Goal: Book appointment/travel/reservation

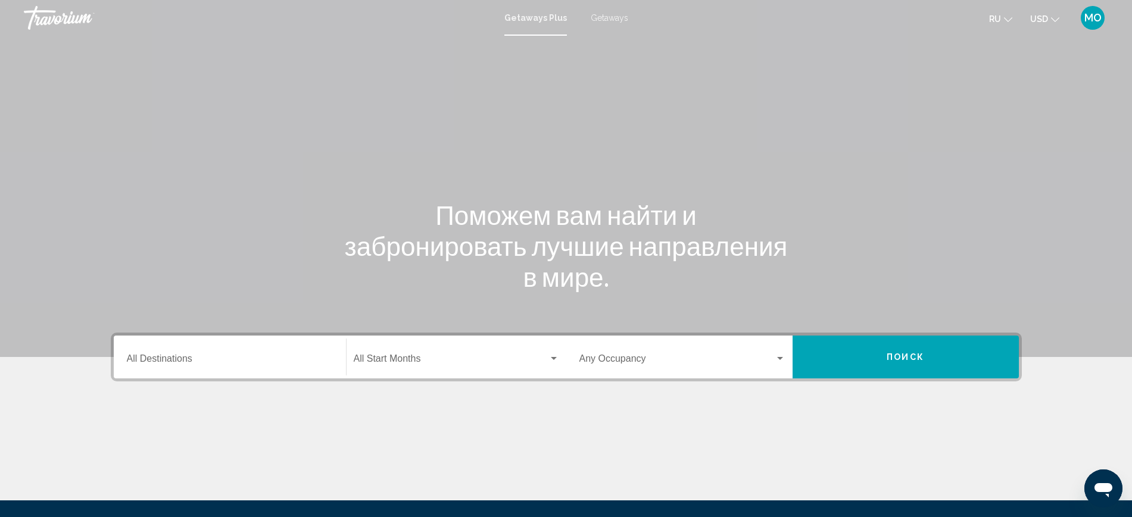
click at [1051, 24] on icon "Change currency" at bounding box center [1055, 19] width 8 height 8
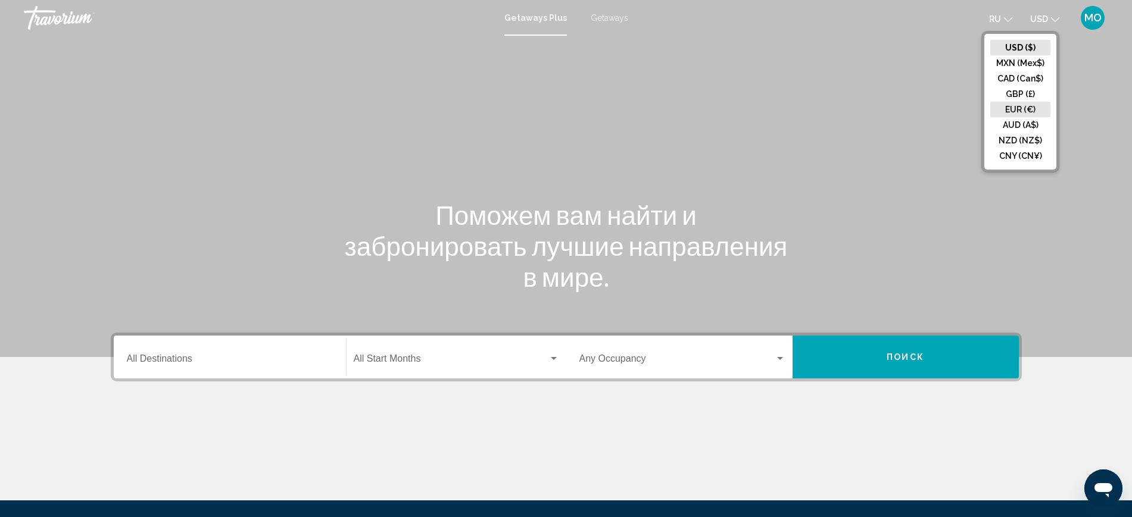
click at [1001, 117] on button "EUR (€)" at bounding box center [1020, 109] width 60 height 15
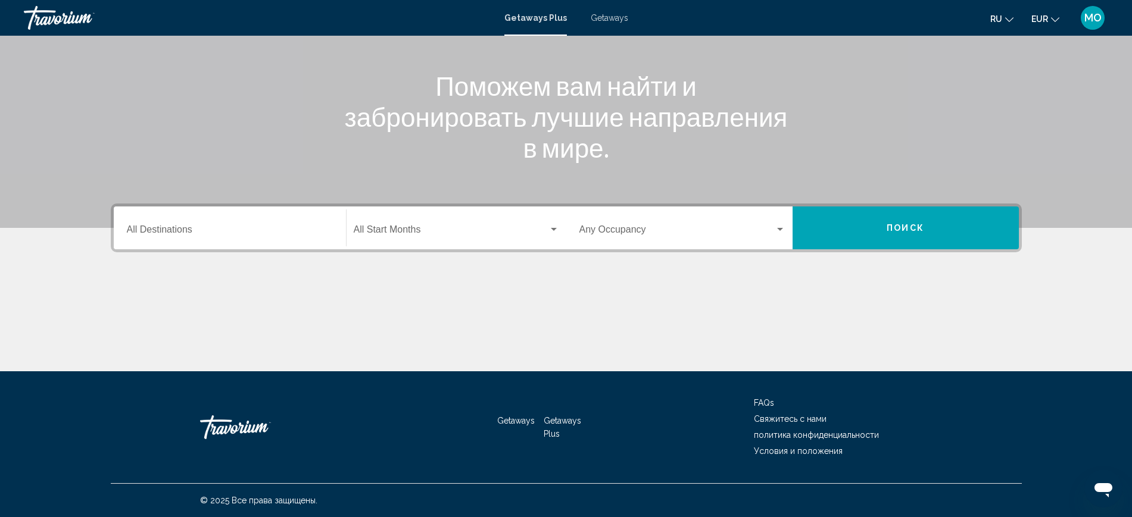
scroll to position [290, 0]
click at [127, 227] on input "Destination All Destinations" at bounding box center [230, 232] width 206 height 11
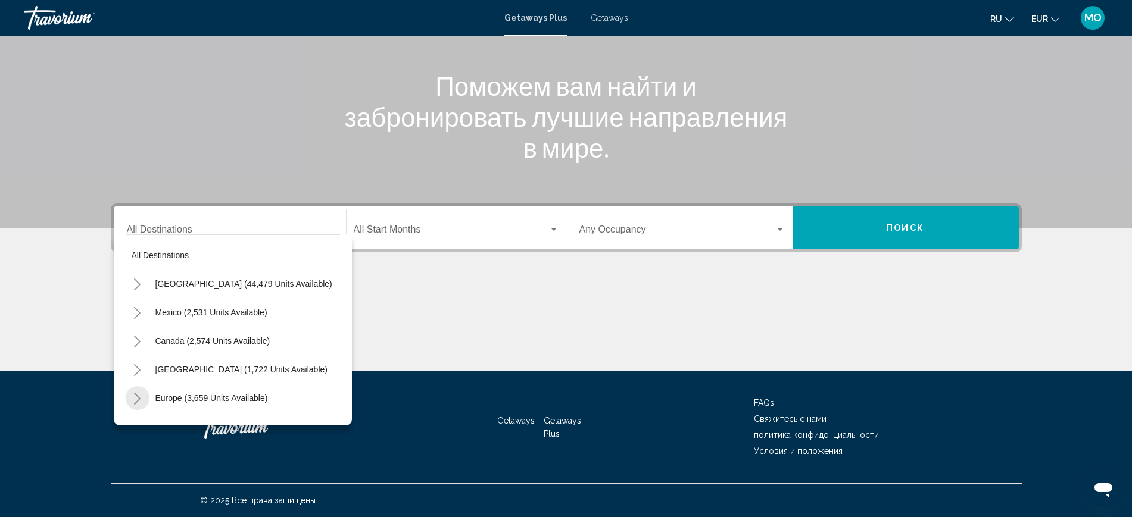
click at [134, 393] on icon "Toggle Europe (3,659 units available)" at bounding box center [137, 399] width 7 height 12
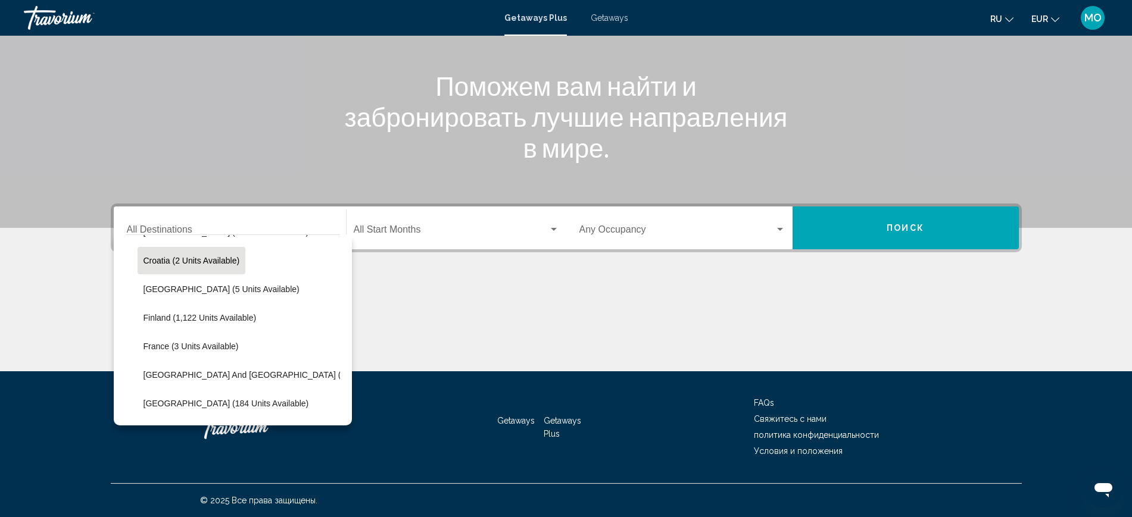
scroll to position [298, 0]
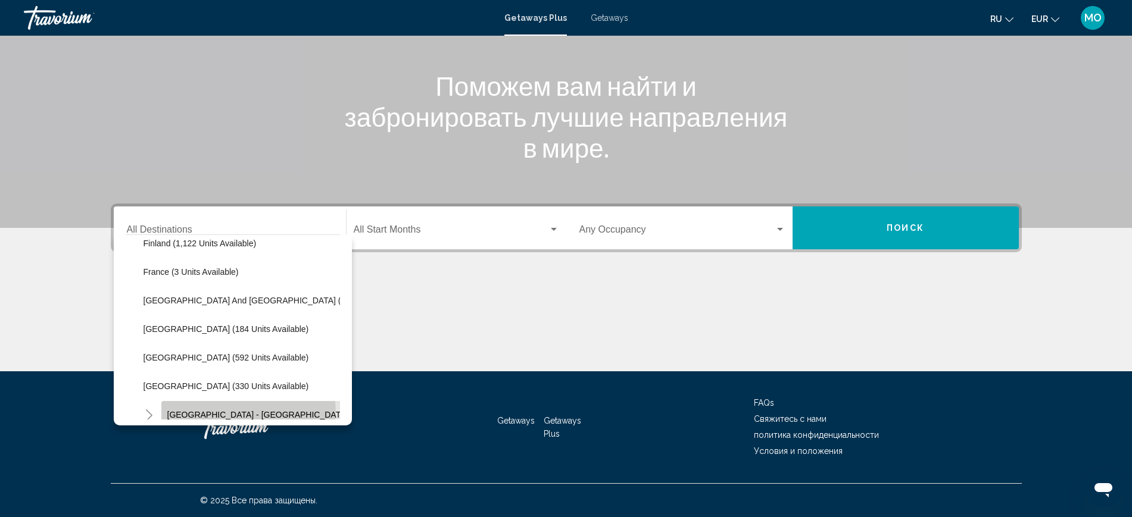
click at [167, 410] on span "Spain - Canary Islands (66 units available)" at bounding box center [294, 415] width 255 height 10
type input "**********"
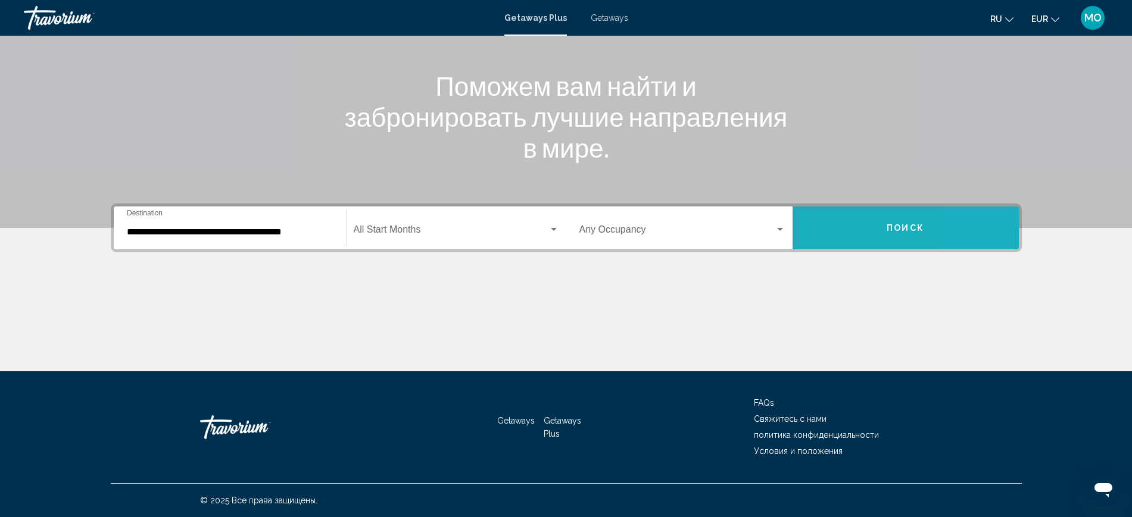
click at [1019, 207] on button "Поиск" at bounding box center [905, 228] width 226 height 43
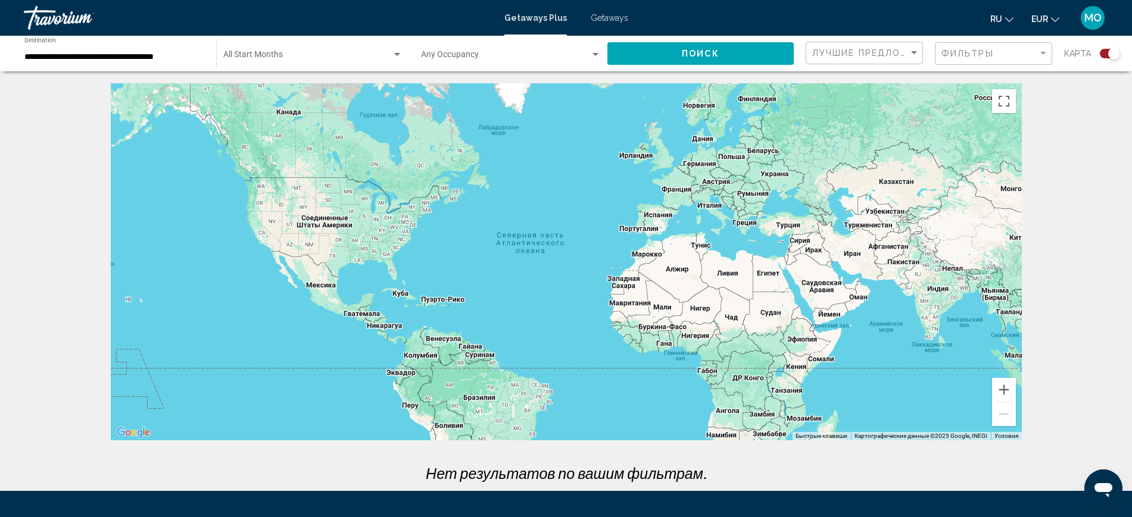
click at [617, 21] on span "Getaways" at bounding box center [610, 18] width 38 height 10
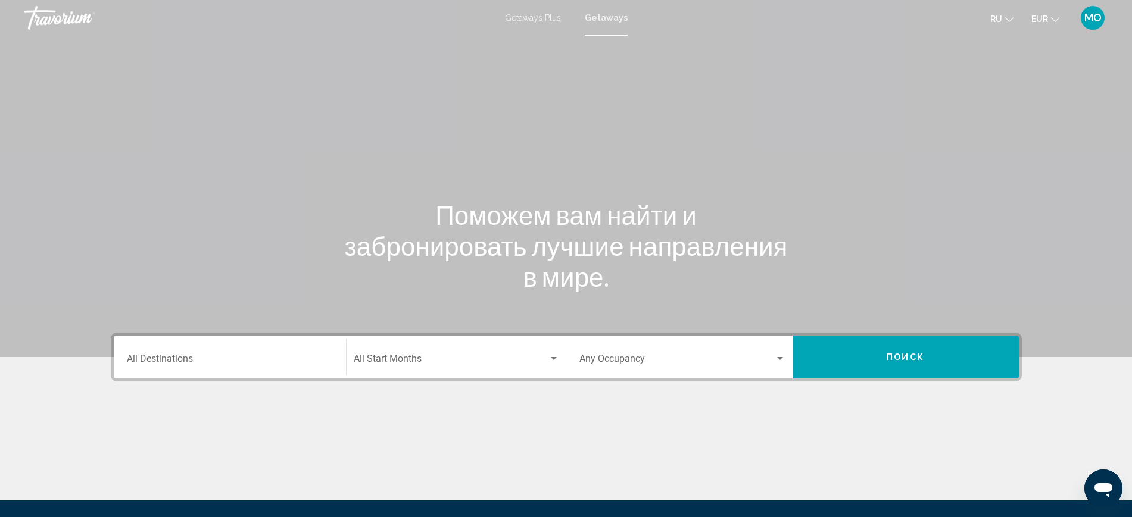
click at [127, 367] on input "Destination All Destinations" at bounding box center [230, 361] width 206 height 11
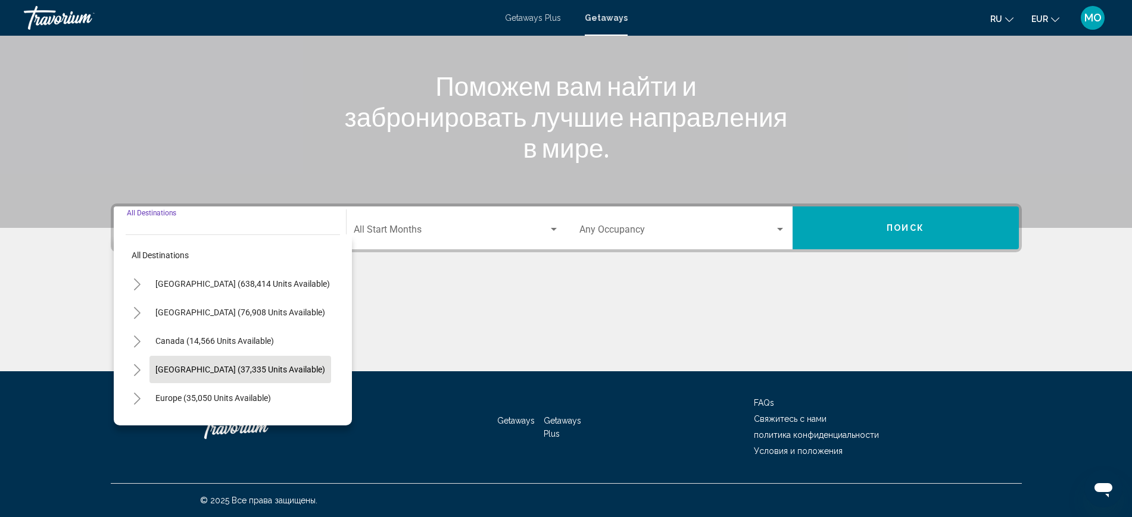
scroll to position [74, 0]
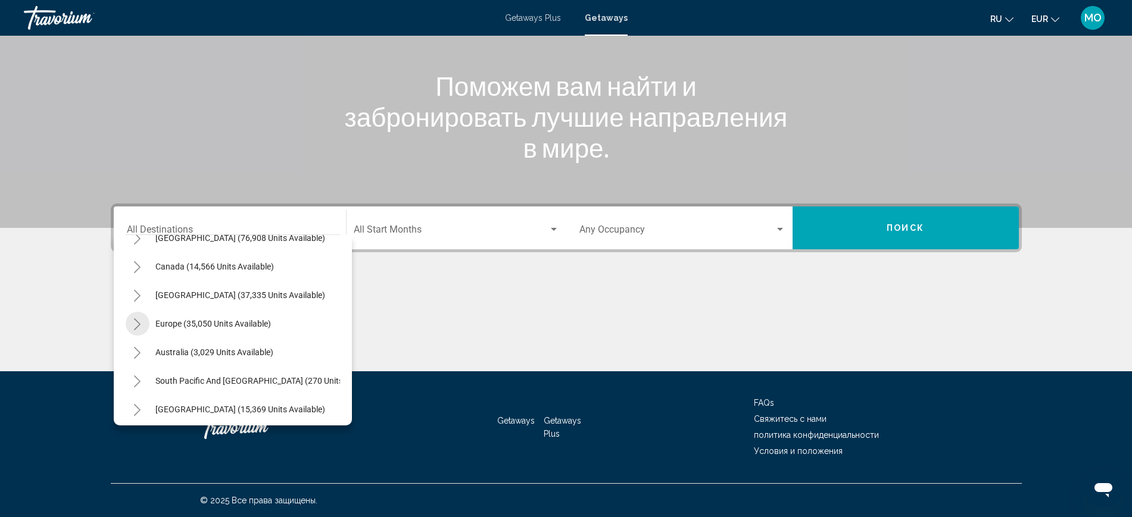
click at [133, 318] on icon "Toggle Europe (35,050 units available)" at bounding box center [137, 324] width 9 height 12
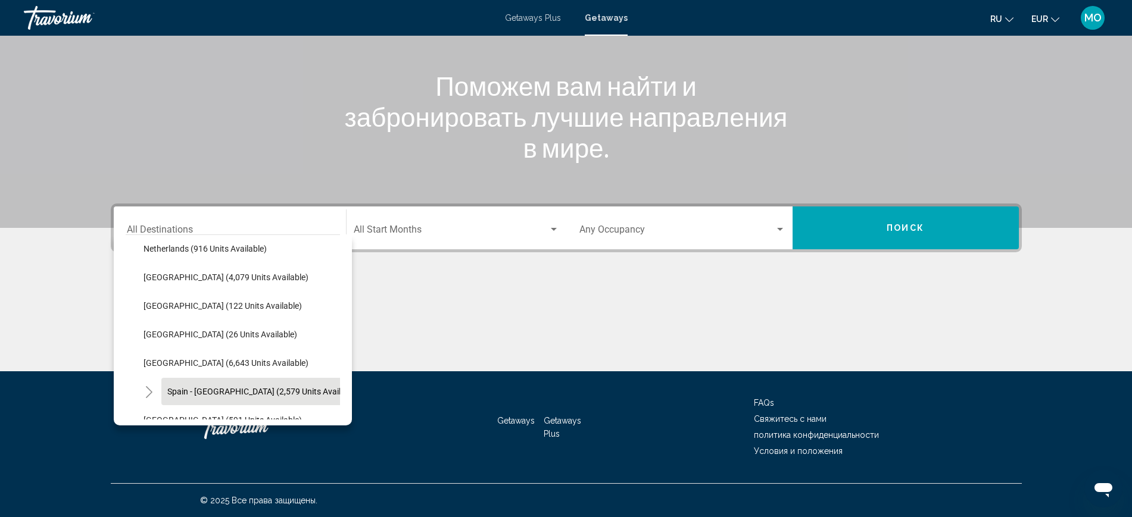
click at [167, 387] on span "Spain - [GEOGRAPHIC_DATA] (2,579 units available)" at bounding box center [263, 392] width 192 height 10
type input "**********"
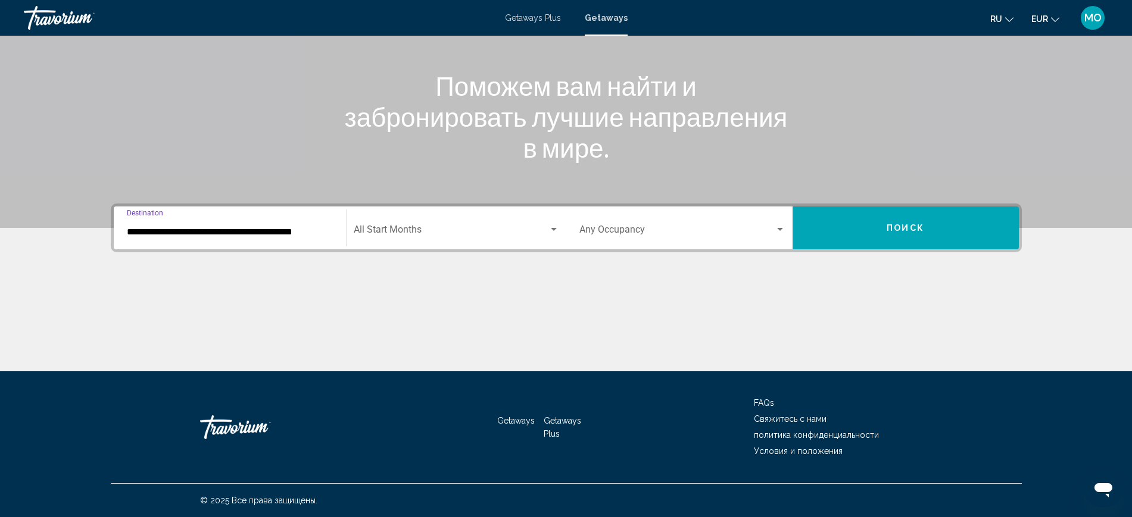
click at [924, 224] on span "Поиск" at bounding box center [905, 229] width 38 height 10
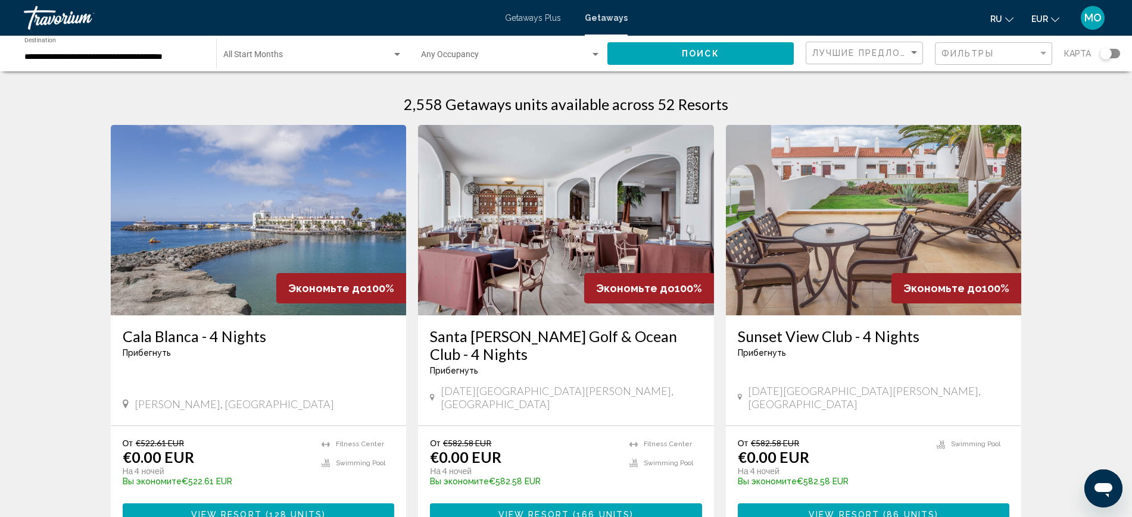
click at [1117, 65] on div "**********" at bounding box center [566, 54] width 1132 height 36
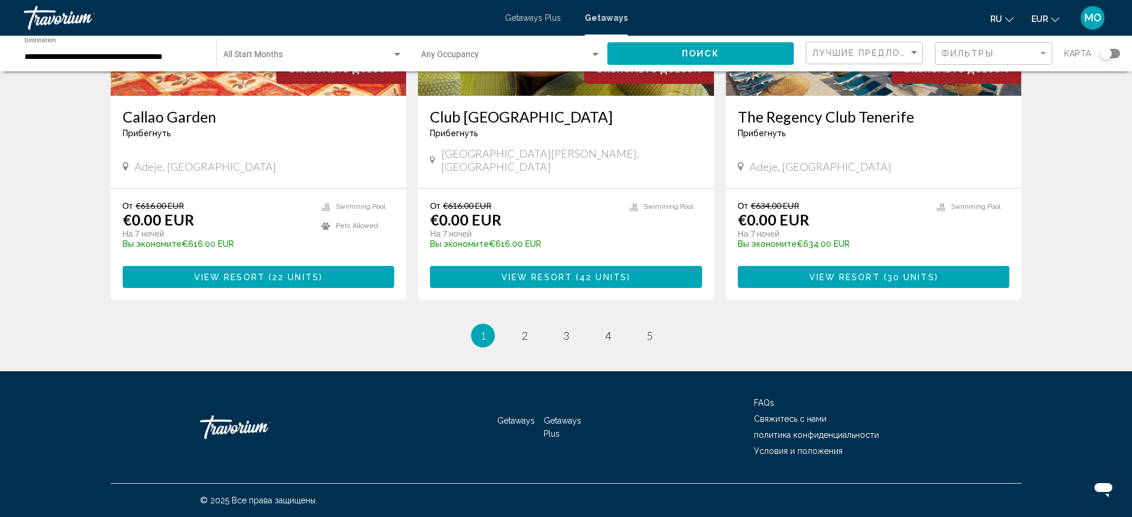
scroll to position [1637, 0]
click at [904, 126] on h3 "The Regency Club Tenerife" at bounding box center [874, 117] width 272 height 18
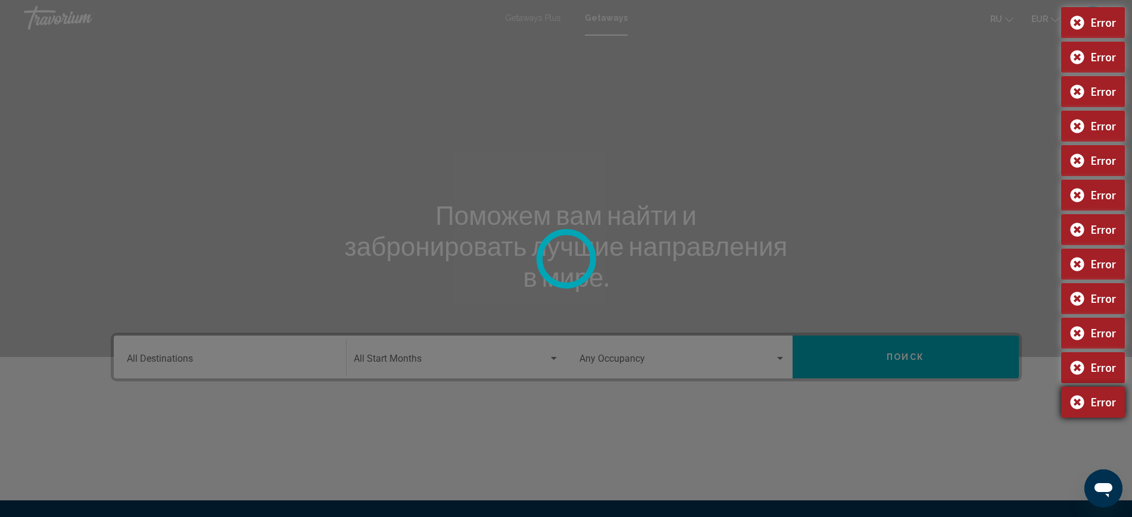
click at [1074, 418] on div "Error" at bounding box center [1093, 402] width 64 height 31
click at [1069, 383] on div "Error" at bounding box center [1093, 367] width 64 height 31
click at [1072, 349] on div "Error" at bounding box center [1093, 333] width 64 height 31
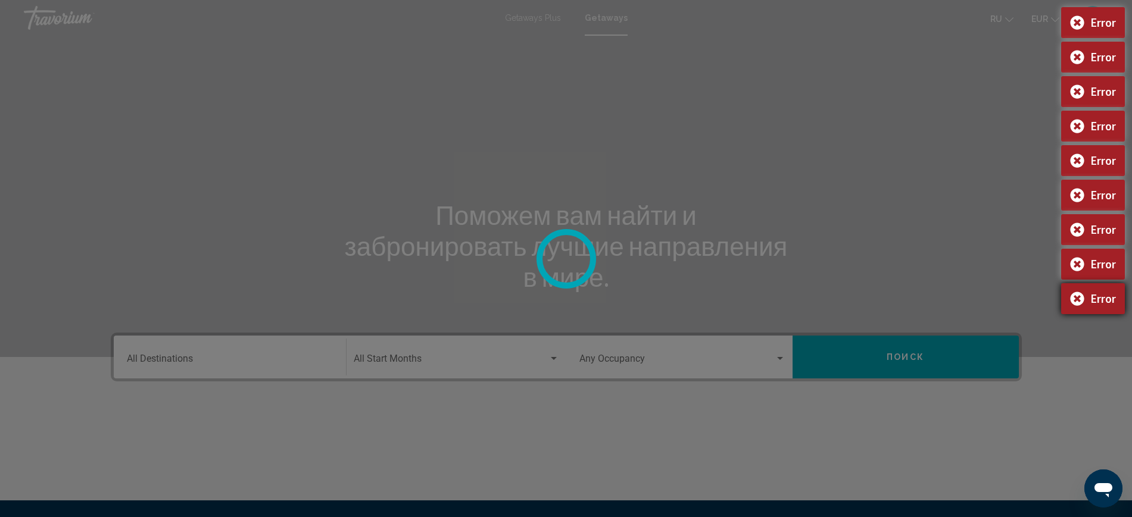
click at [1067, 314] on div "Error" at bounding box center [1093, 298] width 64 height 31
click at [1074, 280] on div "Error" at bounding box center [1093, 264] width 64 height 31
click at [1081, 245] on div "Error" at bounding box center [1093, 229] width 64 height 31
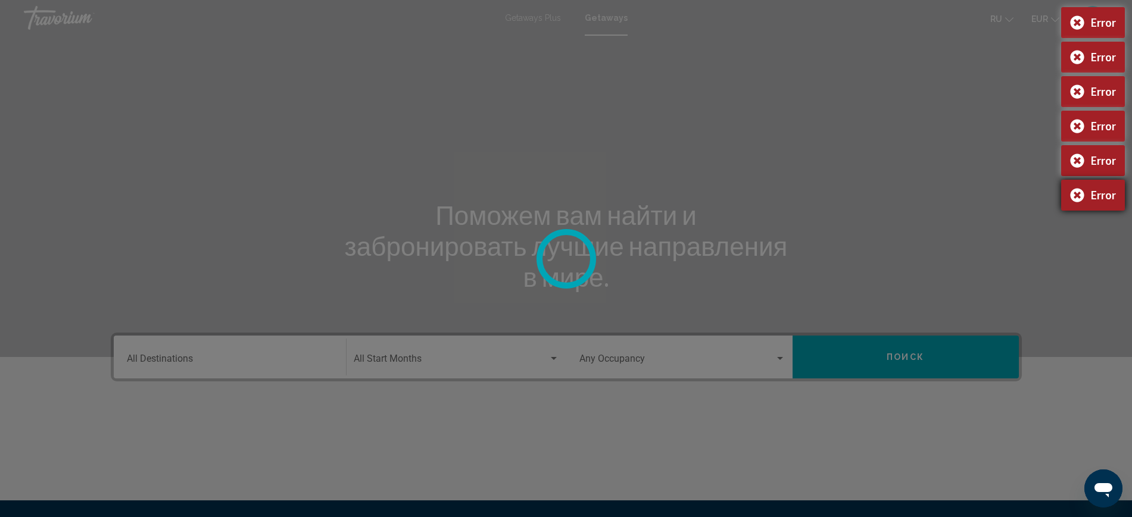
click at [1072, 205] on div "Error" at bounding box center [1093, 195] width 64 height 31
click at [1080, 176] on div "Error" at bounding box center [1093, 160] width 64 height 31
drag, startPoint x: 1073, startPoint y: 144, endPoint x: 1074, endPoint y: 133, distance: 10.8
click at [1073, 142] on div "Error" at bounding box center [1093, 126] width 64 height 31
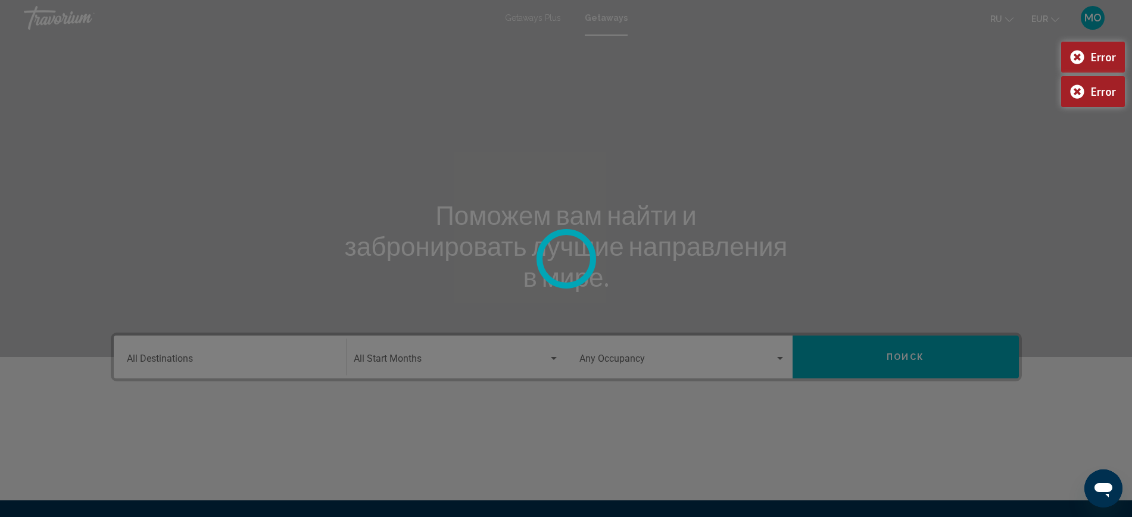
click at [1073, 106] on div at bounding box center [566, 258] width 1132 height 517
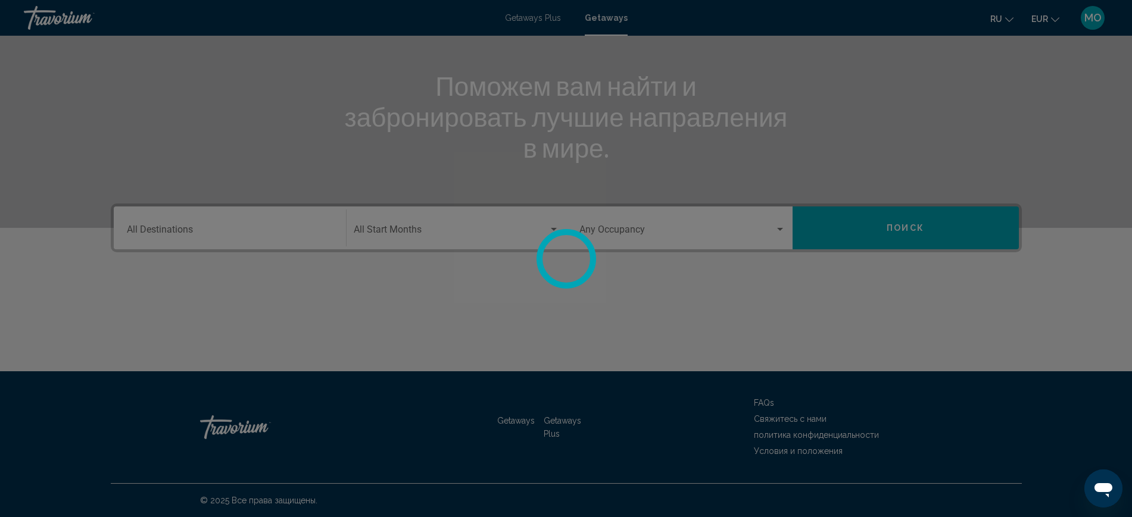
scroll to position [67, 0]
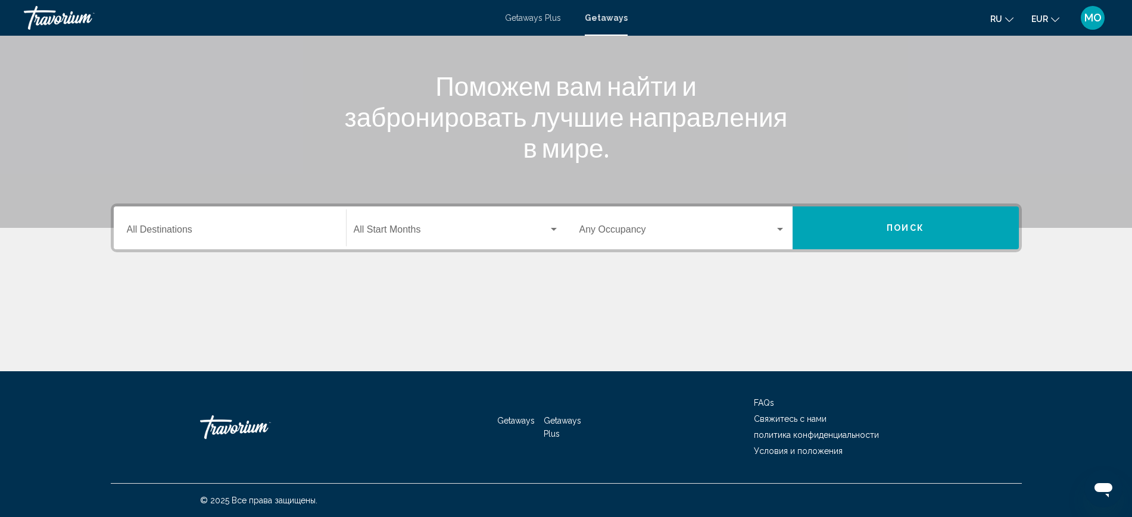
scroll to position [223, 0]
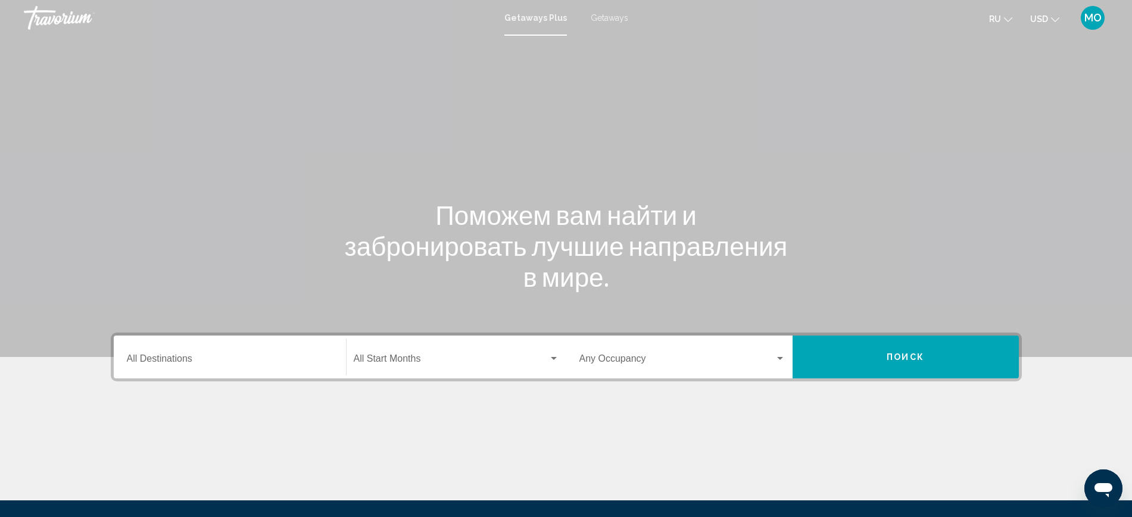
click at [616, 19] on span "Getaways" at bounding box center [610, 18] width 38 height 10
click at [127, 367] on input "Destination All Destinations" at bounding box center [230, 361] width 206 height 11
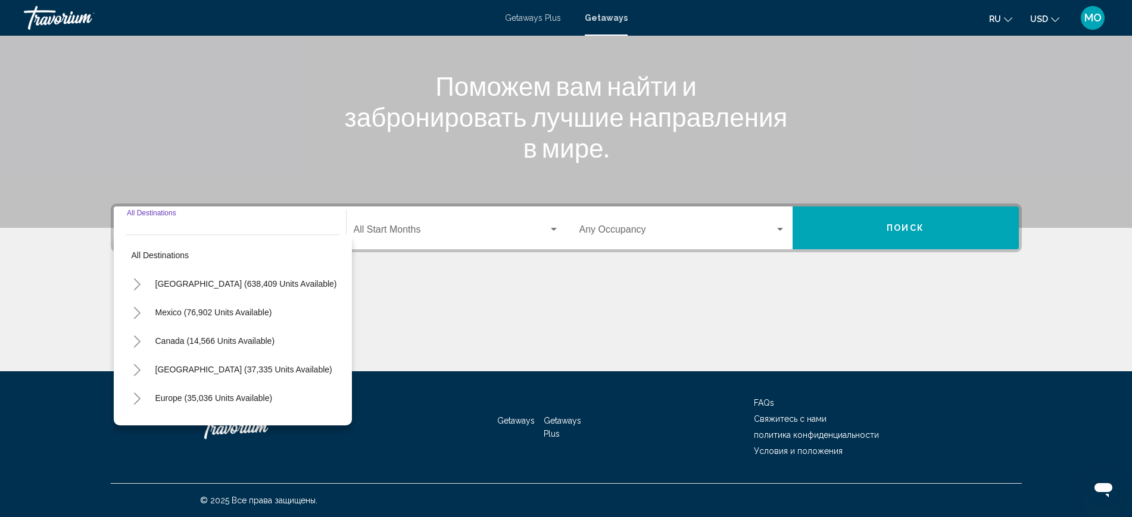
scroll to position [290, 0]
click at [133, 393] on icon "Toggle Europe (35,036 units available)" at bounding box center [137, 399] width 9 height 12
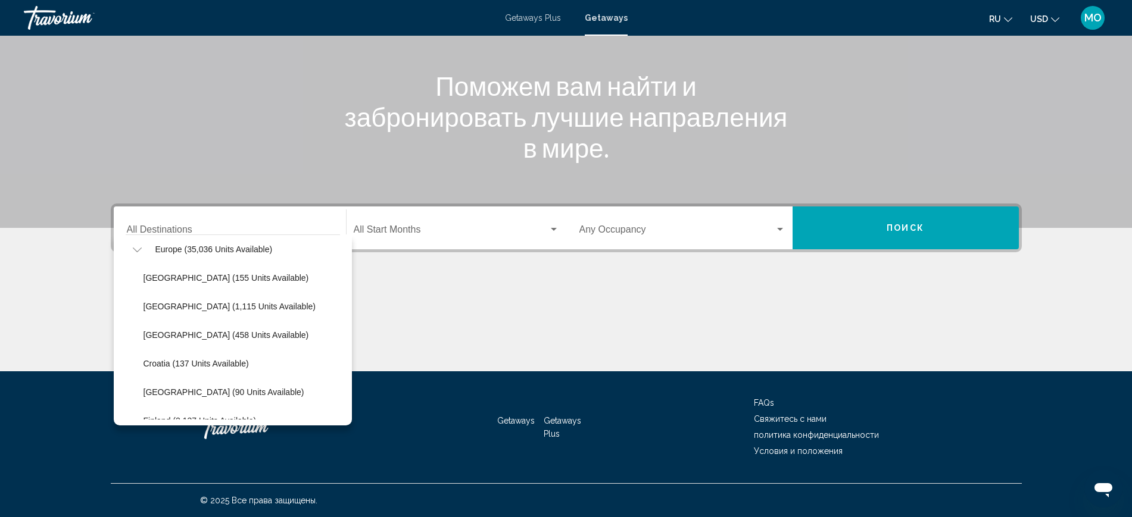
scroll to position [223, 0]
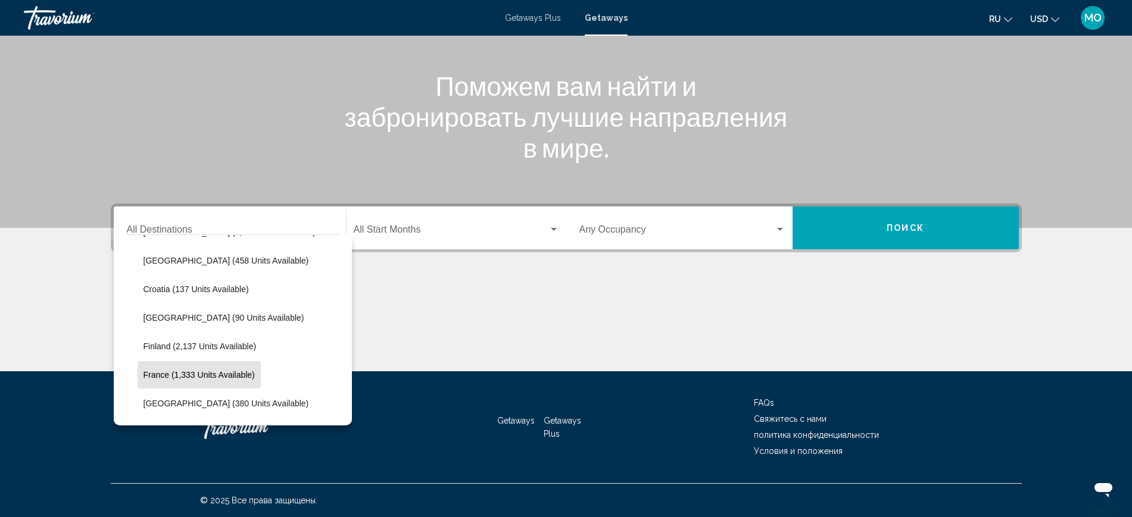
click at [138, 361] on button "France (1,333 units available)" at bounding box center [199, 374] width 123 height 27
type input "**********"
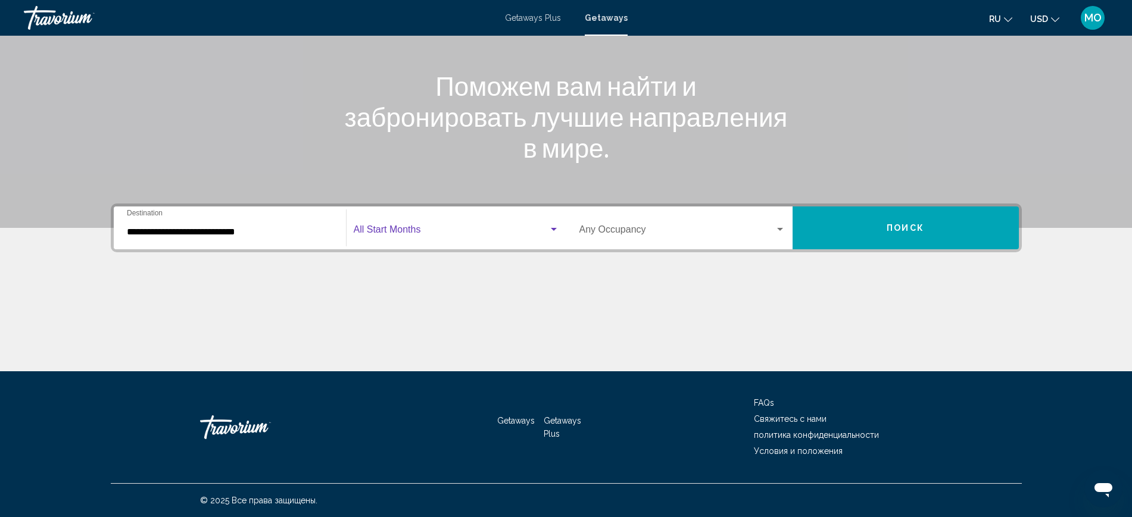
click at [551, 228] on div "Search widget" at bounding box center [554, 229] width 6 height 3
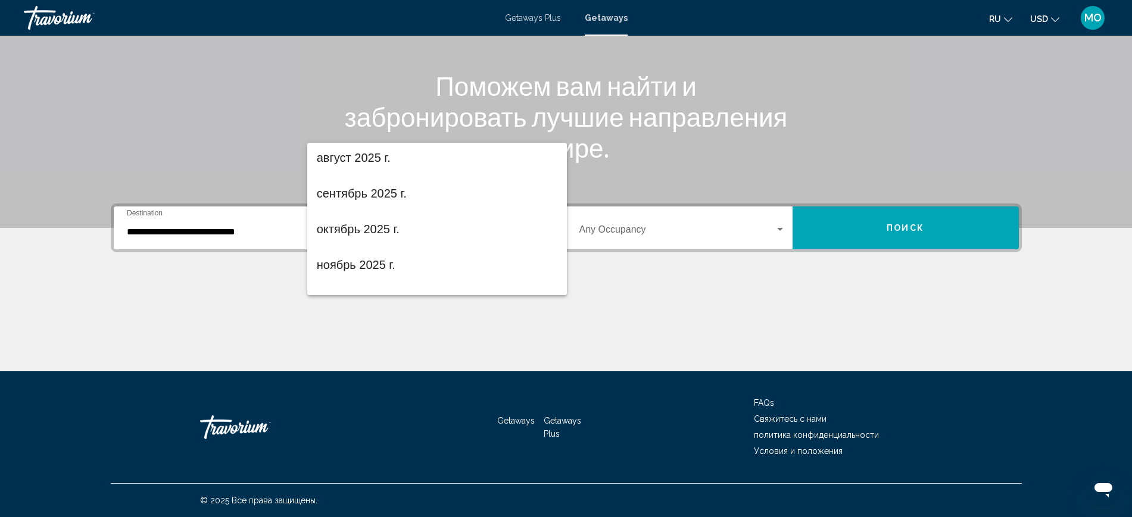
scroll to position [67, 0]
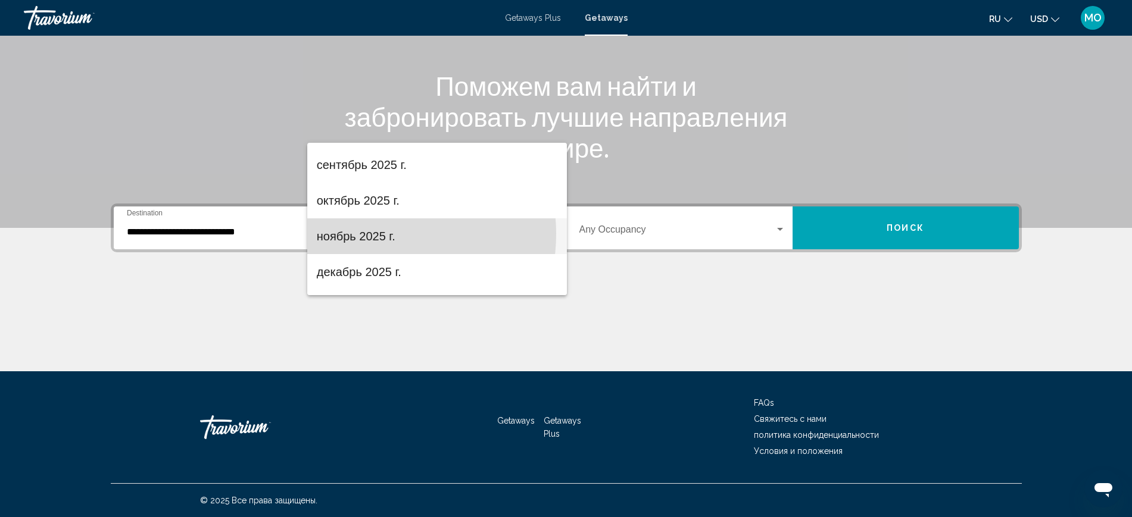
click at [367, 234] on span "ноябрь 2025 г." at bounding box center [437, 236] width 240 height 36
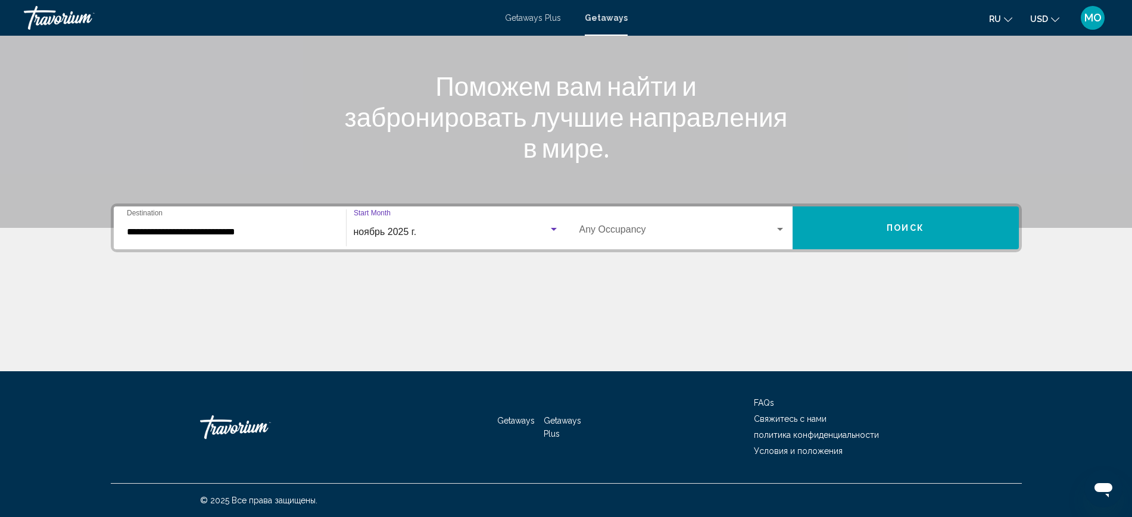
click at [924, 224] on span "Поиск" at bounding box center [905, 229] width 38 height 10
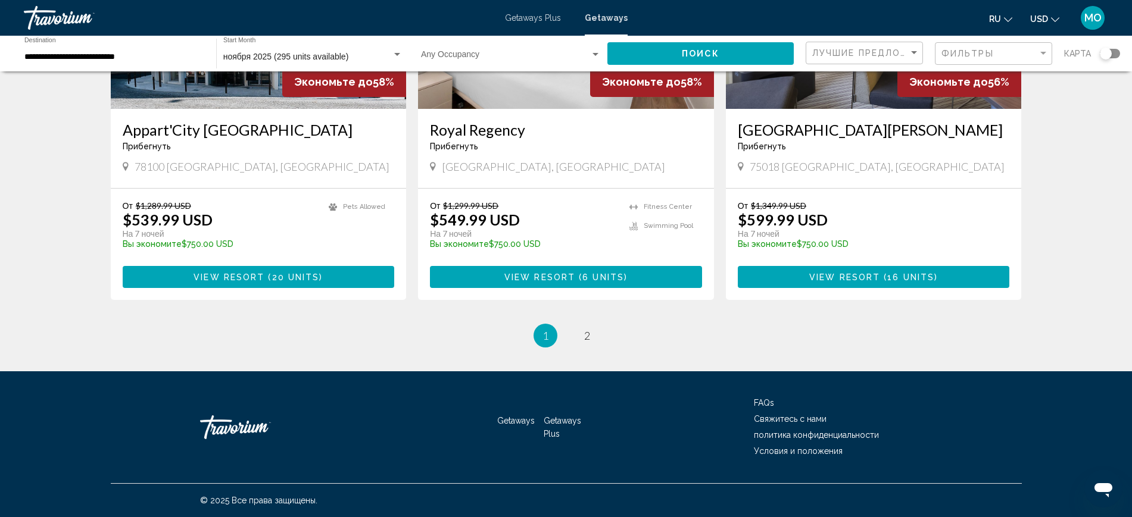
scroll to position [1563, 0]
click at [866, 139] on h3 "[GEOGRAPHIC_DATA][PERSON_NAME]" at bounding box center [874, 130] width 272 height 18
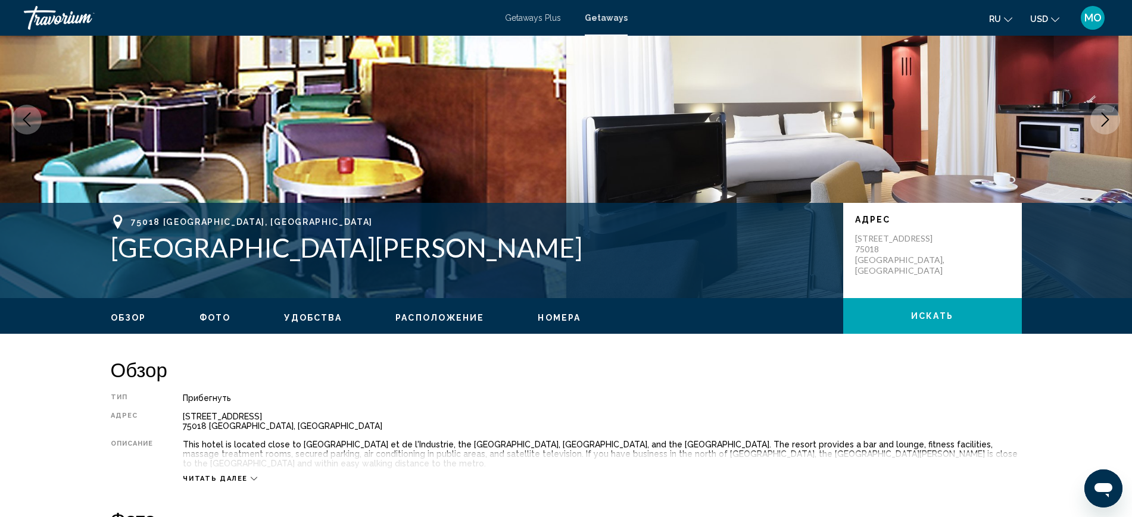
scroll to position [307, 0]
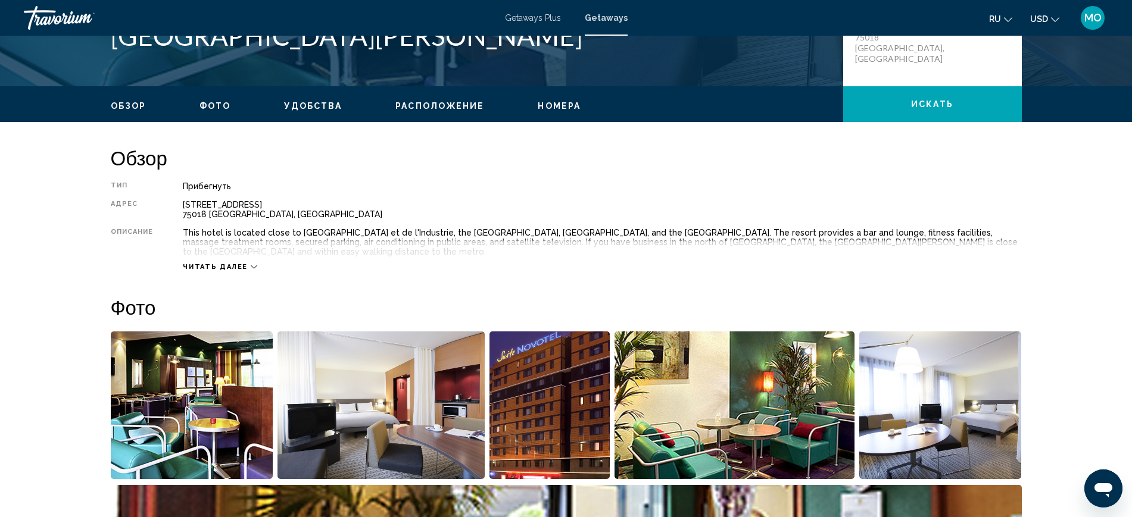
click at [183, 271] on span "Читать далее" at bounding box center [215, 267] width 65 height 8
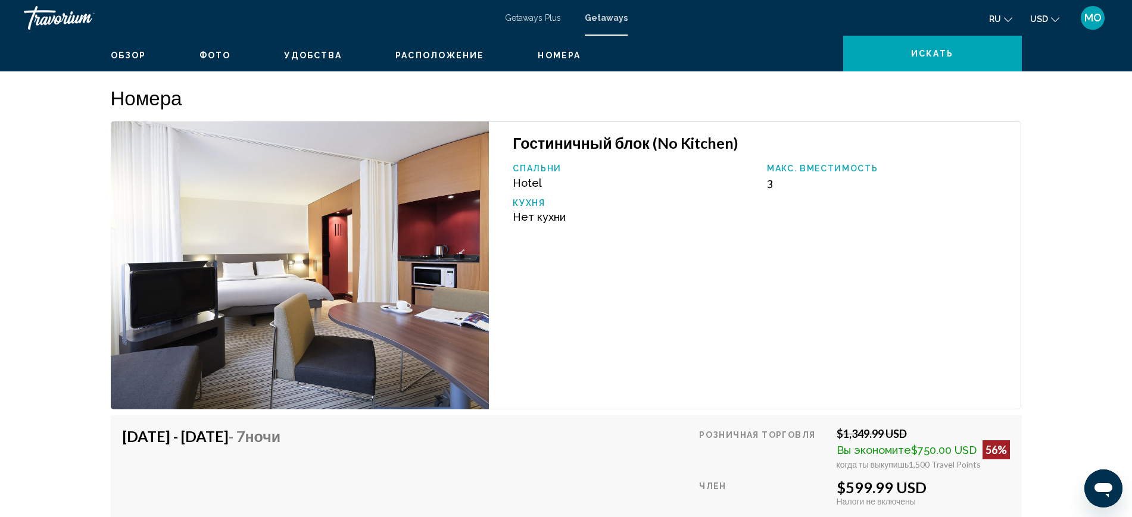
scroll to position [1720, 0]
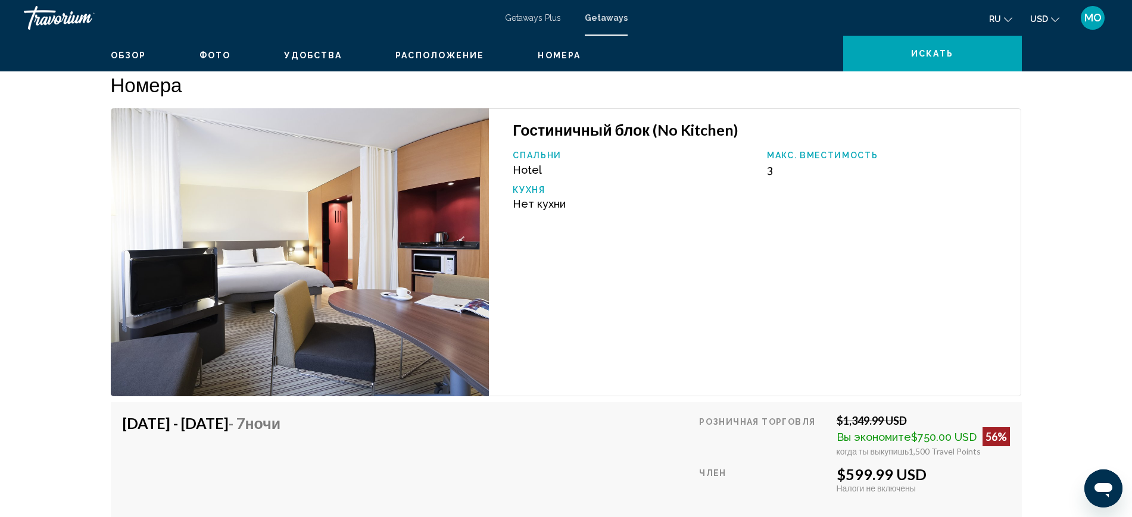
click at [1016, 35] on button "Уменьшить" at bounding box center [1004, 23] width 24 height 24
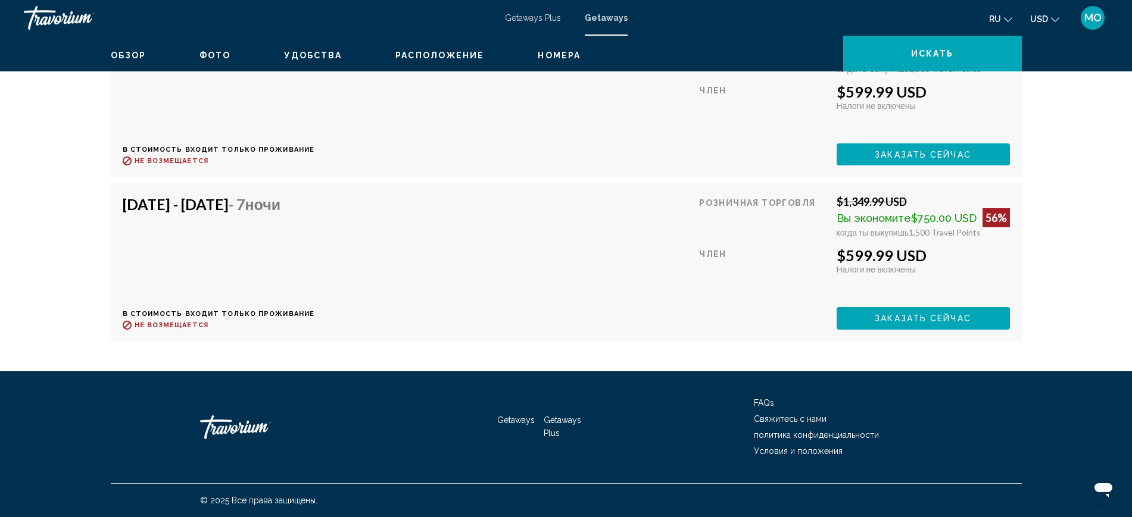
scroll to position [2985, 0]
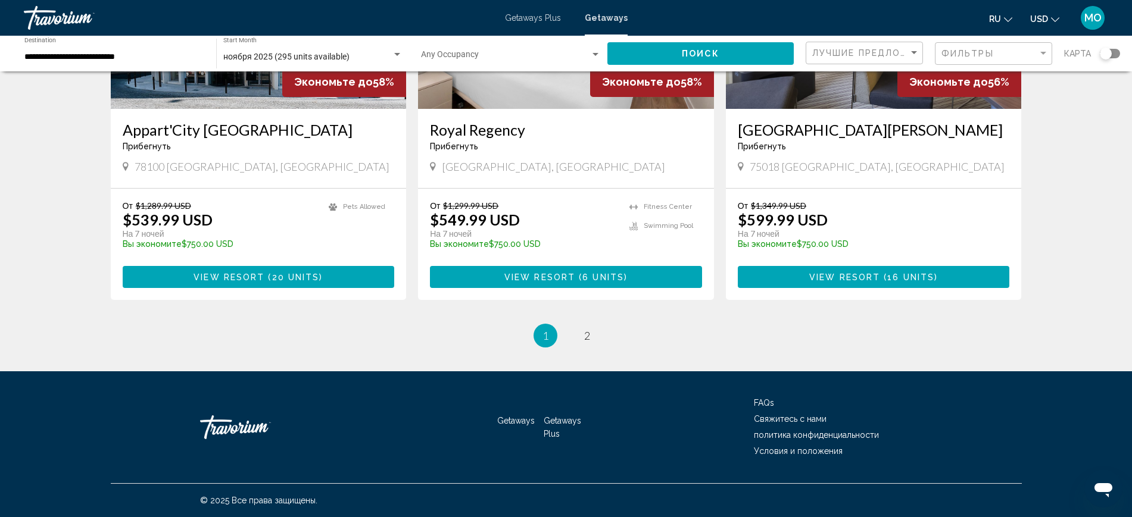
scroll to position [1886, 0]
click at [589, 329] on span "2" at bounding box center [587, 335] width 6 height 13
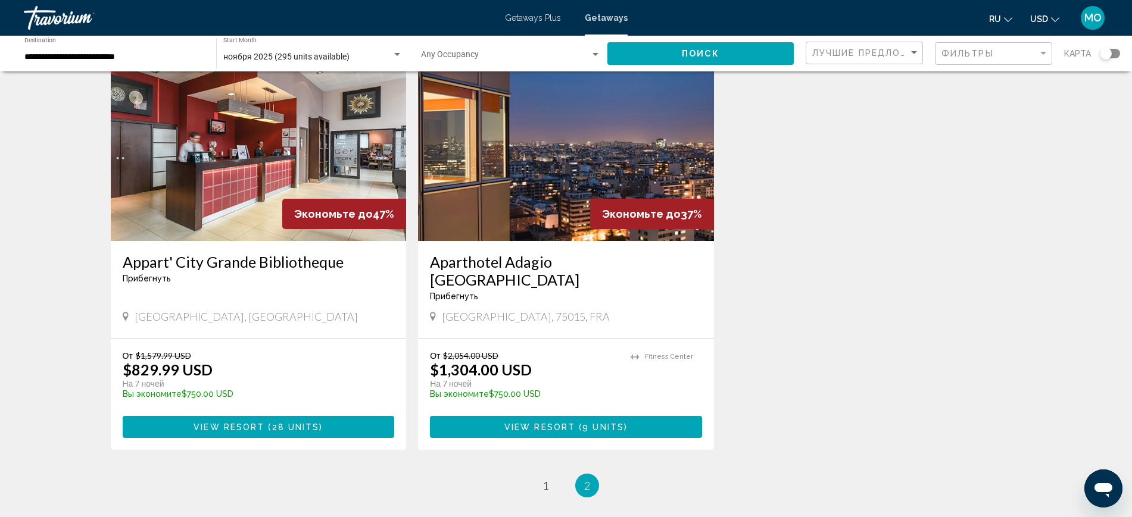
scroll to position [149, 0]
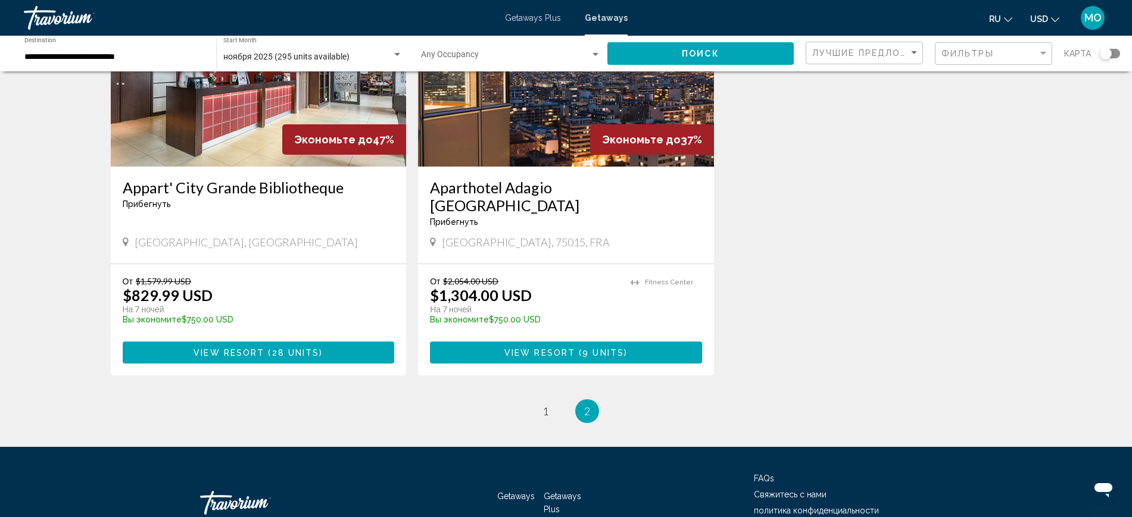
click at [157, 196] on h3 "Appart' City Grande Bibliotheque" at bounding box center [259, 188] width 272 height 18
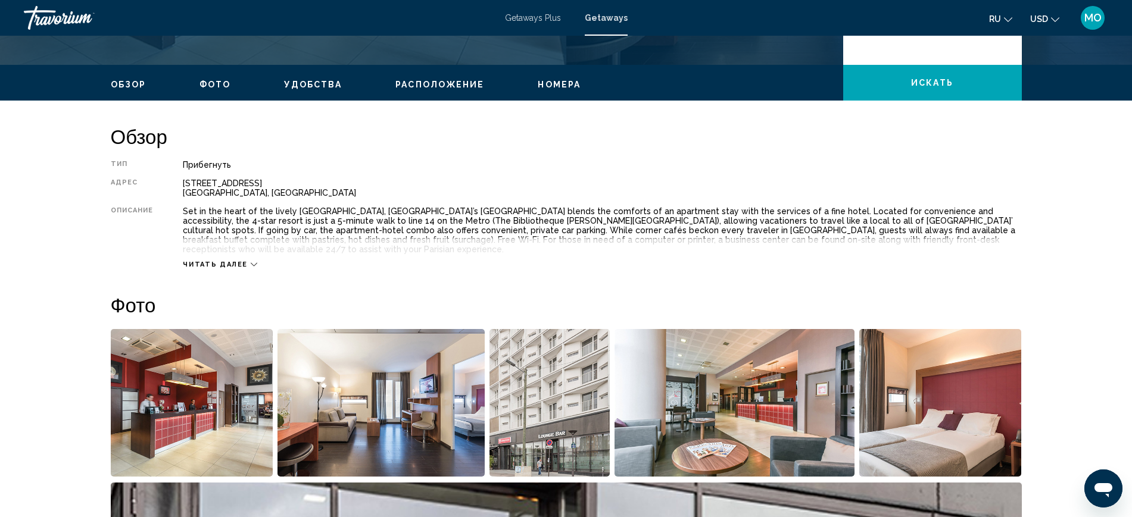
scroll to position [455, 0]
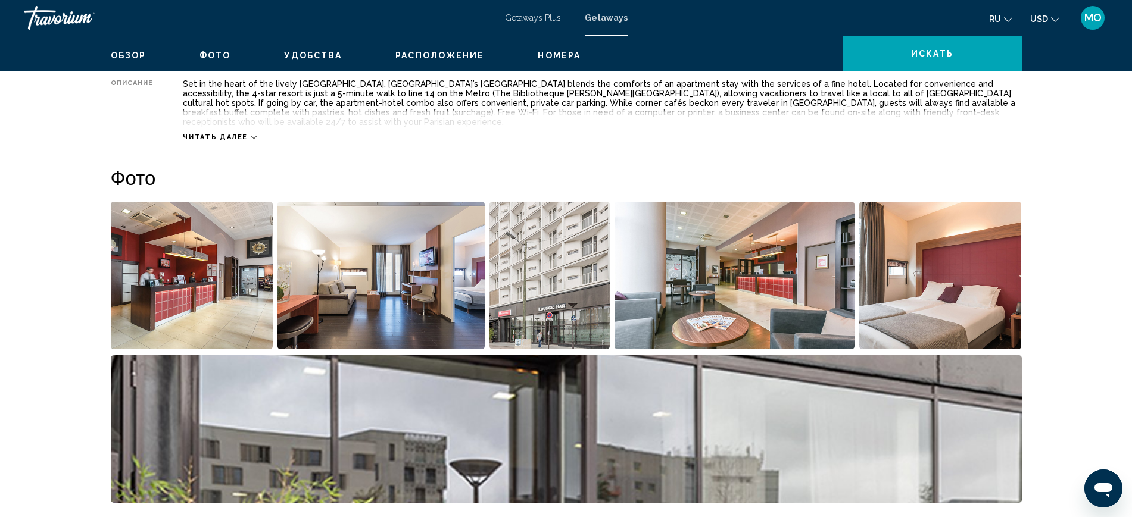
click at [183, 141] on span "Читать далее" at bounding box center [215, 137] width 65 height 8
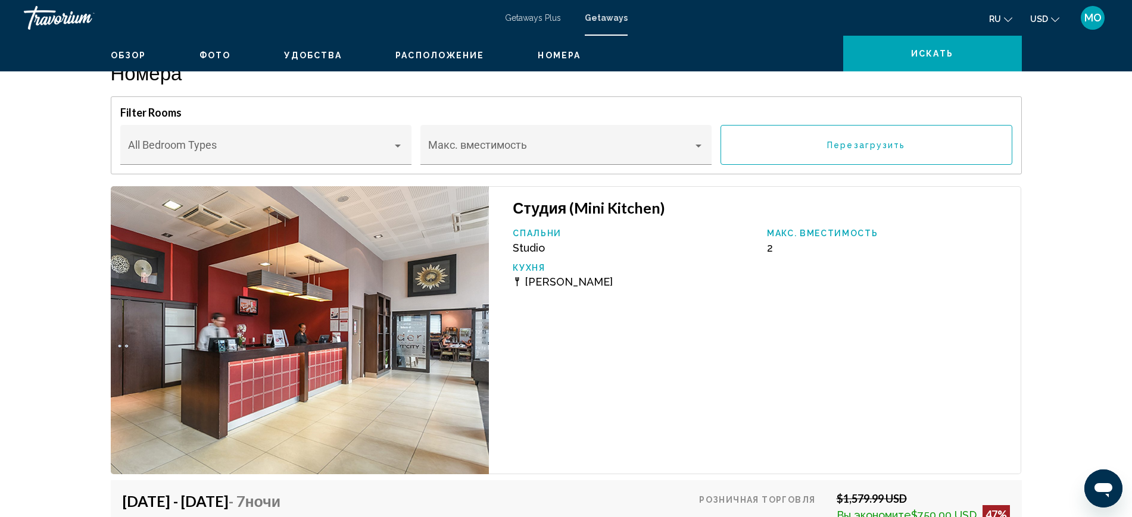
scroll to position [1646, 0]
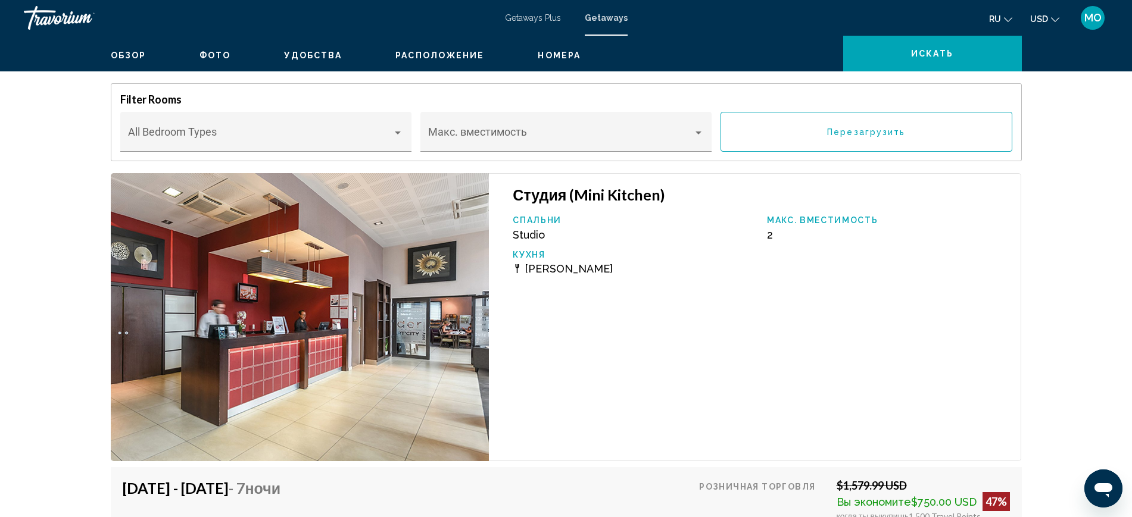
drag, startPoint x: 525, startPoint y: 217, endPoint x: 582, endPoint y: 328, distance: 124.6
drag, startPoint x: 912, startPoint y: 327, endPoint x: 860, endPoint y: 177, distance: 158.7
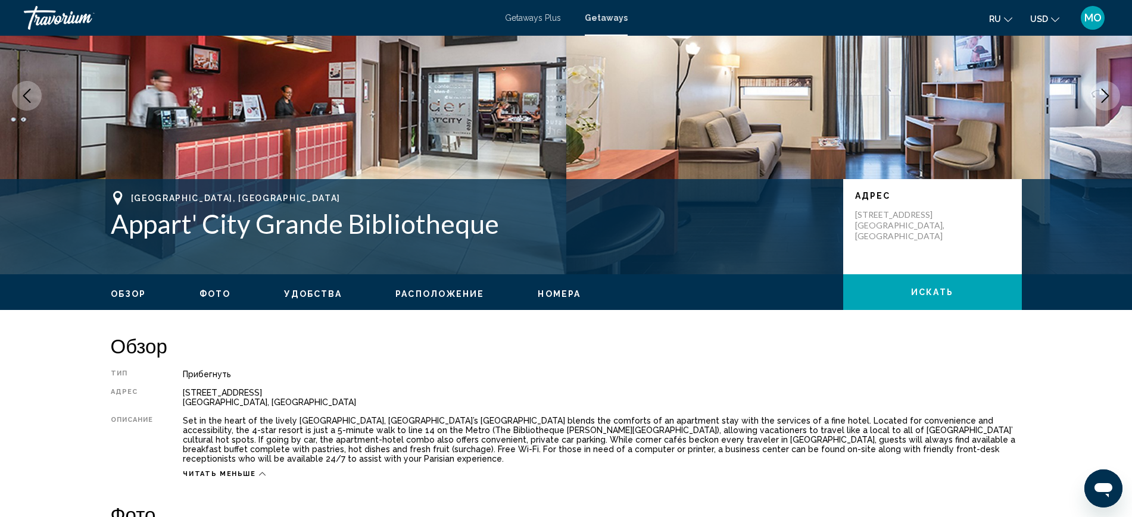
scroll to position [83, 0]
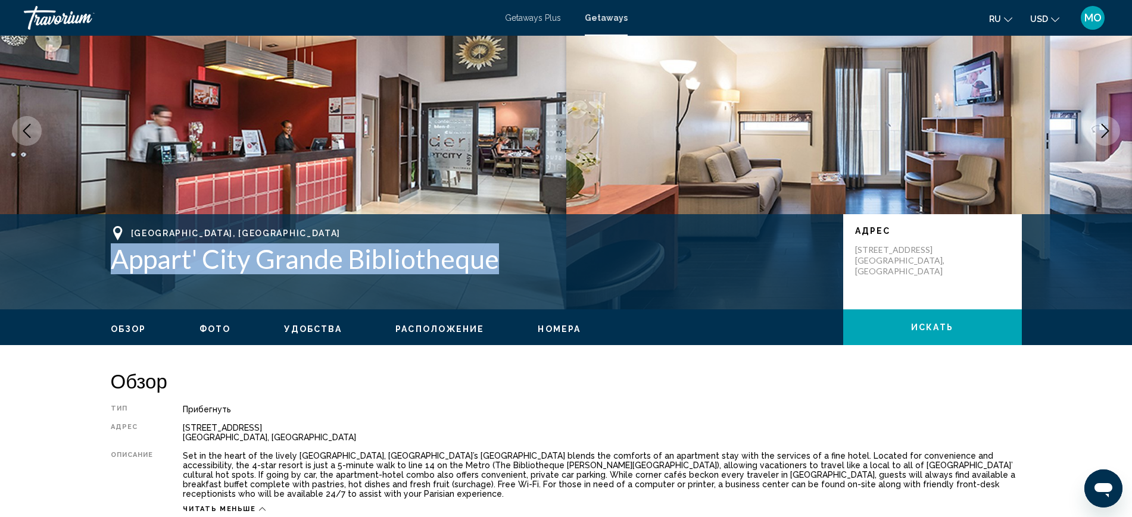
drag, startPoint x: 33, startPoint y: 339, endPoint x: 513, endPoint y: 341, distance: 479.8
click at [513, 274] on h1 "Appart' City Grande Bibliotheque" at bounding box center [471, 258] width 720 height 31
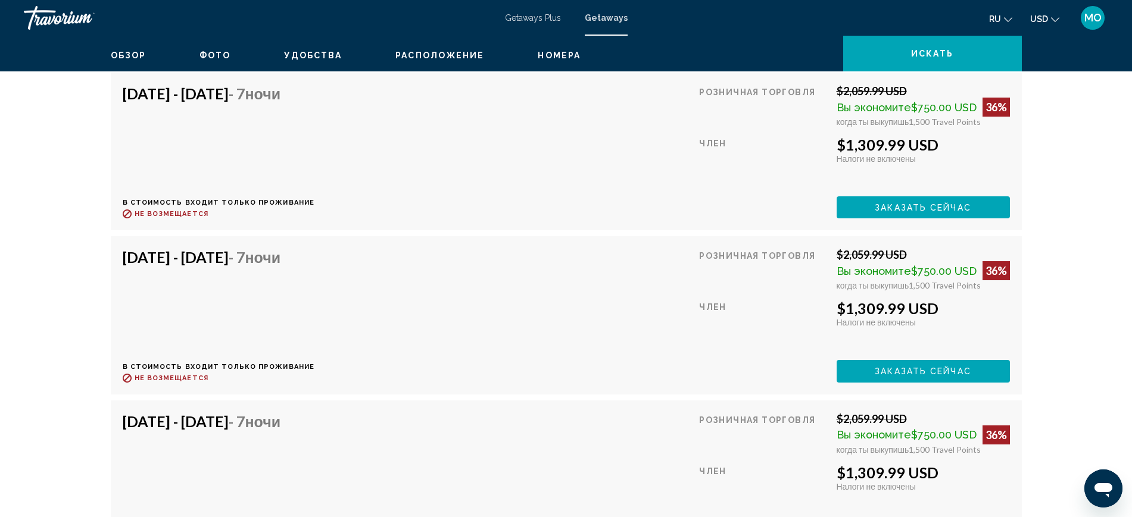
scroll to position [3134, 0]
